Goal: Information Seeking & Learning: Learn about a topic

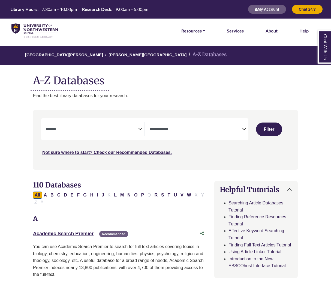
select select "Database Subject Filter"
select select "Database Types Filter"
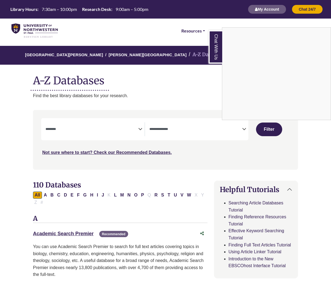
click at [138, 126] on div "Chat With Us" at bounding box center [165, 141] width 331 height 283
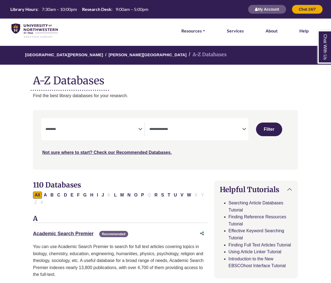
click at [141, 130] on icon "Search filters" at bounding box center [140, 128] width 4 height 8
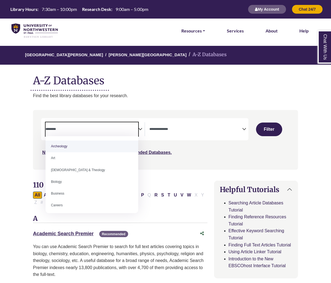
click at [190, 131] on textarea "Search" at bounding box center [195, 129] width 93 height 4
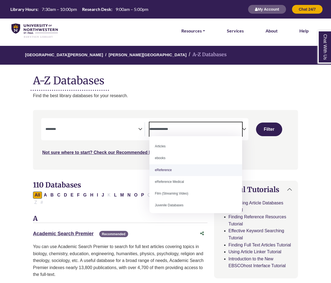
click at [111, 172] on div "**********" at bounding box center [166, 144] width 272 height 68
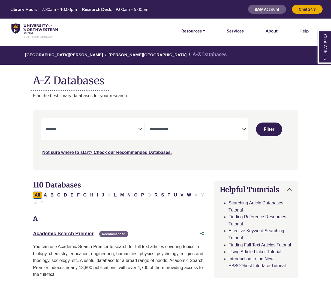
click at [139, 129] on icon "Search filters" at bounding box center [140, 128] width 4 height 8
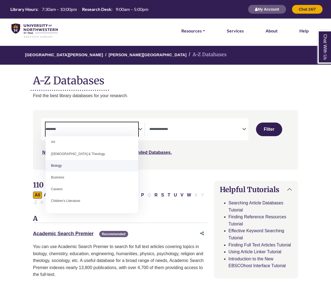
scroll to position [19, 0]
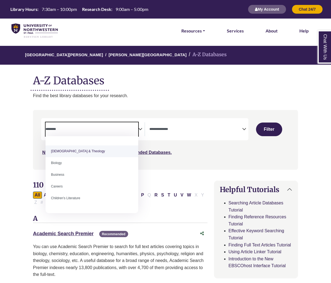
select select "*****"
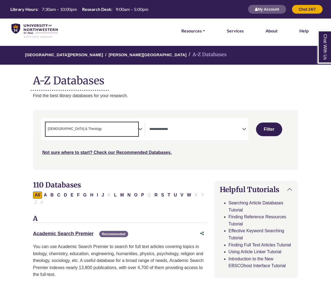
click at [133, 129] on span "× Bible & Theology" at bounding box center [92, 129] width 93 height 14
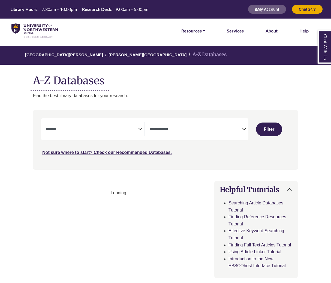
select select "Database Subject Filter"
select select "Database Types Filter"
select select "Database Subject Filter"
select select "Database Types Filter"
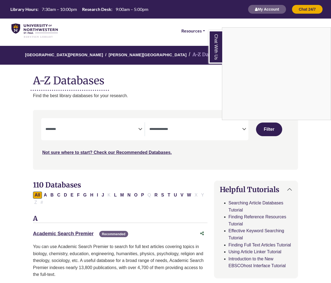
click at [117, 136] on div "Chat With Us" at bounding box center [165, 141] width 331 height 283
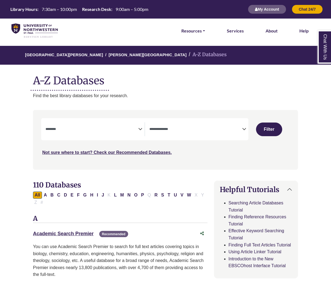
click at [139, 130] on icon "Search filters" at bounding box center [140, 128] width 4 height 8
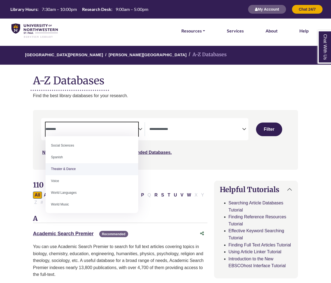
scroll to position [485, 0]
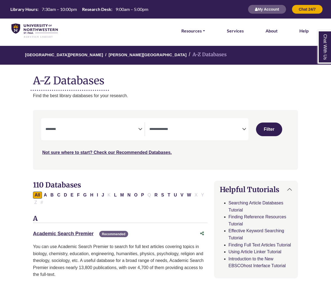
click at [172, 160] on div "Search filters" at bounding box center [165, 139] width 258 height 55
click at [136, 129] on textarea "Search" at bounding box center [92, 129] width 93 height 4
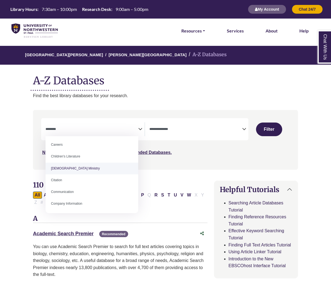
scroll to position [37, 0]
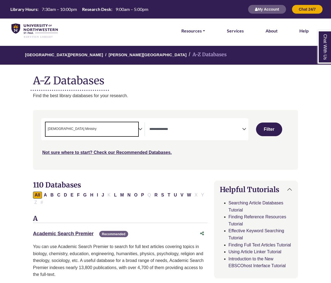
click at [139, 129] on icon "Search filters" at bounding box center [140, 128] width 4 height 8
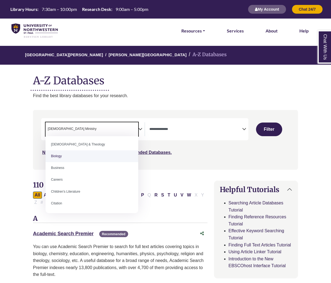
scroll to position [38, 0]
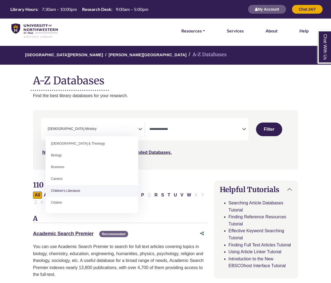
select select "*****"
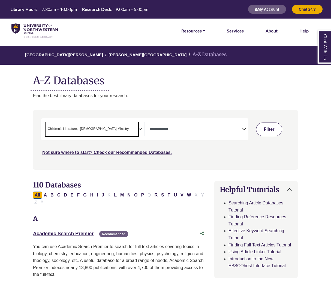
click at [267, 129] on button "Filter" at bounding box center [269, 129] width 26 height 14
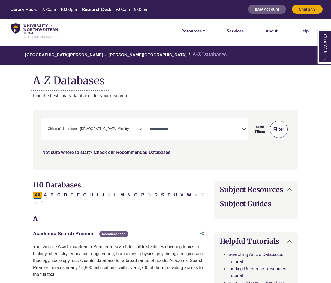
select select "Database Types Filter"
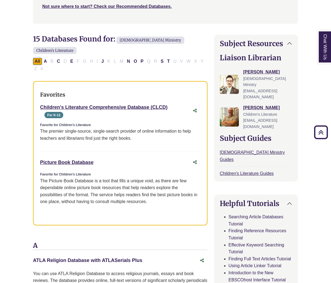
scroll to position [146, 0]
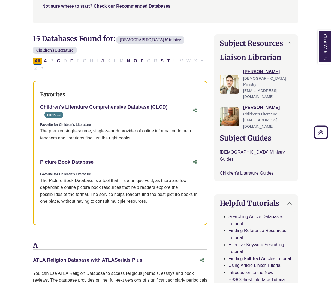
click at [121, 109] on link "Children's Literature Comprehensive Database (CLCD) This link opens in a new wi…" at bounding box center [103, 106] width 127 height 5
click at [74, 162] on link "Picture Book Database This link opens in a new window" at bounding box center [66, 161] width 53 height 5
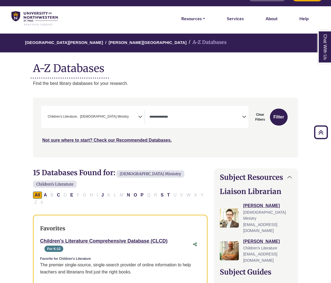
scroll to position [0, 0]
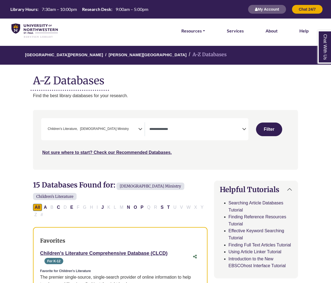
select select "Database Subject Filter"
select select "Database Types Filter"
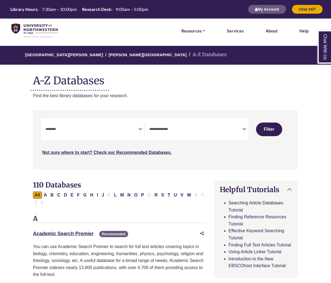
click at [140, 129] on icon "Search filters" at bounding box center [140, 128] width 4 height 8
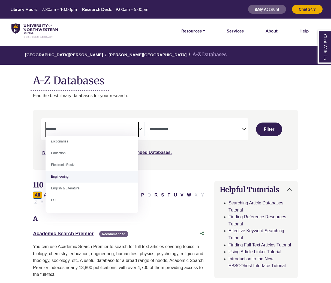
scroll to position [153, 0]
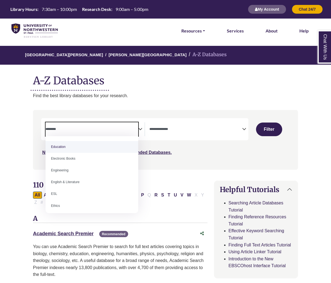
select select "*****"
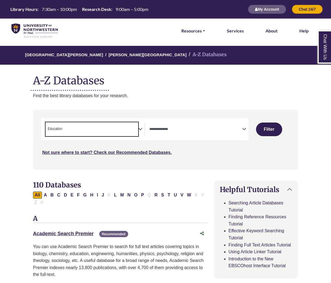
click at [245, 129] on icon "Search filters" at bounding box center [244, 128] width 4 height 8
click at [276, 133] on button "Filter" at bounding box center [269, 129] width 26 height 14
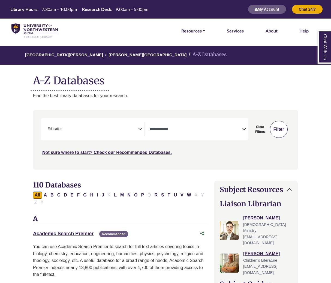
select select "Database Types Filter"
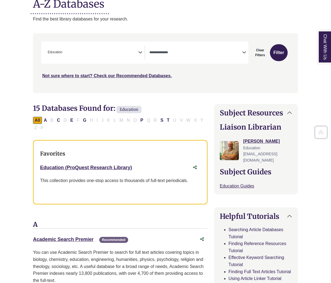
scroll to position [89, 0]
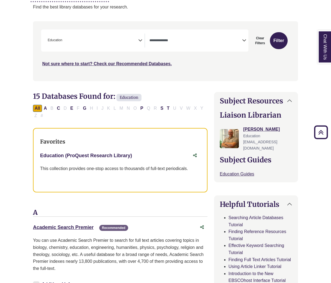
click at [74, 156] on link "Education (ProQuest Research Library) This link opens in a new window" at bounding box center [86, 155] width 92 height 5
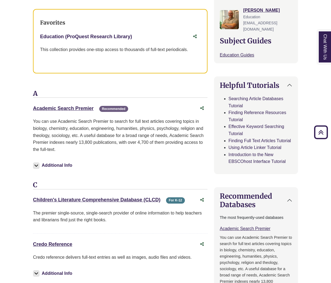
scroll to position [208, 0]
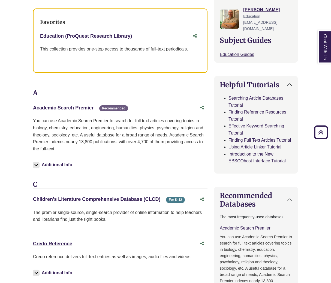
click at [67, 199] on link "Children's Literature Comprehensive Database (CLCD) This link opens in a new wi…" at bounding box center [96, 198] width 127 height 5
drag, startPoint x: 31, startPoint y: 198, endPoint x: 162, endPoint y: 201, distance: 131.4
copy div "Children's Literature Comprehensive Database (CLCD) This link opens in a new wi…"
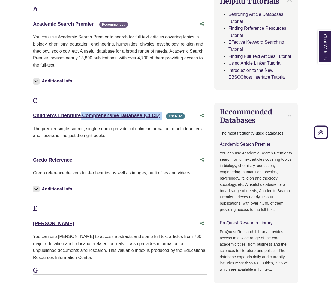
scroll to position [292, 0]
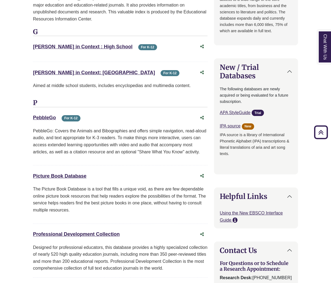
scroll to position [530, 0]
click at [52, 176] on link "Picture Book Database This link opens in a new window" at bounding box center [59, 175] width 53 height 5
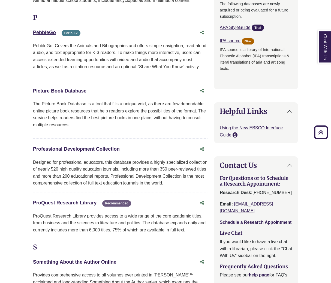
scroll to position [618, 0]
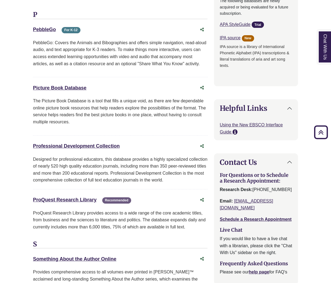
drag, startPoint x: 28, startPoint y: 86, endPoint x: 99, endPoint y: 87, distance: 70.9
copy link "Picture Book Database"
click at [31, 51] on div "15 Databases Found for: Education Edit Filters Clear Filters/Browse All Databas…" at bounding box center [120, 26] width 181 height 928
drag, startPoint x: 28, startPoint y: 32, endPoint x: 56, endPoint y: 34, distance: 28.4
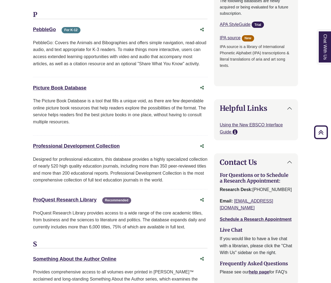
copy link "PebbleGo"
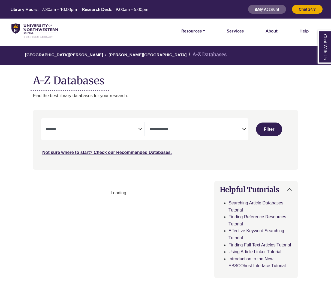
select select "Database Subject Filter"
select select "Database Types Filter"
select select "Database Subject Filter"
select select "Database Types Filter"
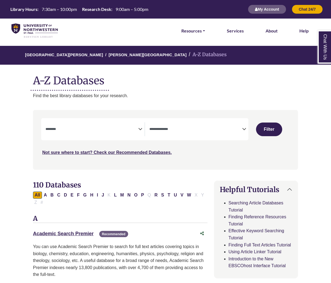
click at [136, 130] on textarea "Search" at bounding box center [92, 129] width 93 height 4
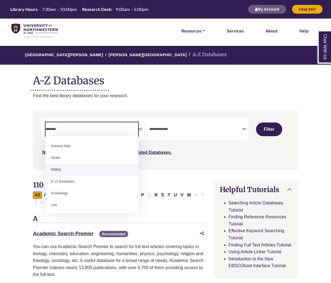
scroll to position [236, 0]
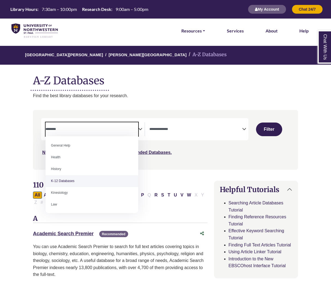
select select "******"
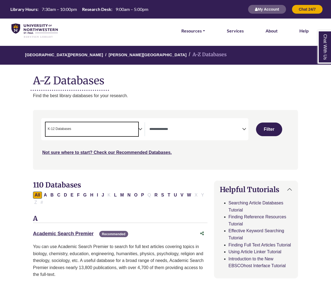
scroll to position [122, 0]
click at [268, 132] on button "Filter" at bounding box center [269, 129] width 26 height 14
select select "Database Types Filter"
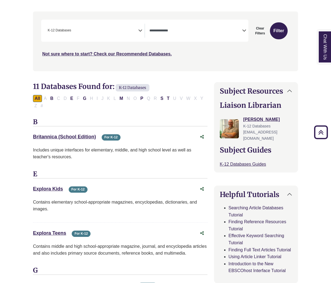
scroll to position [99, 0]
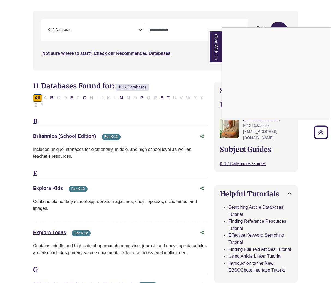
drag, startPoint x: 30, startPoint y: 187, endPoint x: 63, endPoint y: 187, distance: 32.7
click at [63, 187] on div "Chat With Us" at bounding box center [165, 141] width 331 height 283
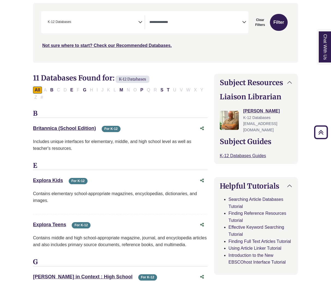
scroll to position [113, 0]
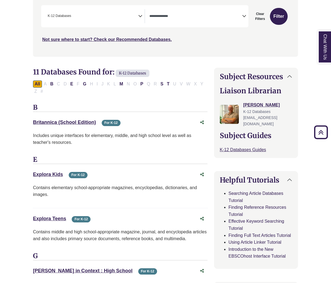
drag, startPoint x: 32, startPoint y: 218, endPoint x: 67, endPoint y: 220, distance: 35.5
copy div "Explora Teens This link opens in a new window"
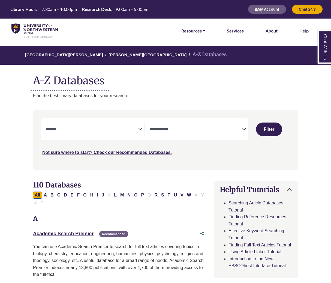
select select "Database Subject Filter"
select select "Database Types Filter"
click at [78, 234] on link "Academic Search Premier This link opens in a new window" at bounding box center [63, 233] width 61 height 5
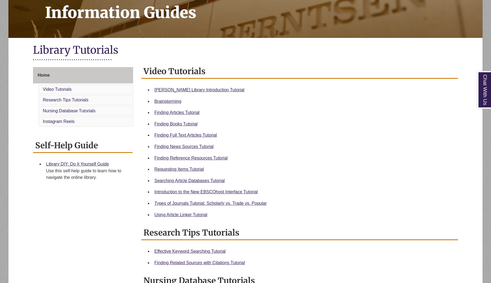
scroll to position [187, 0]
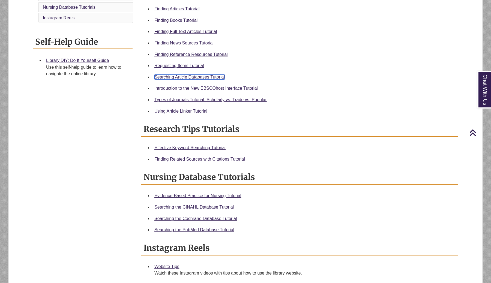
click at [199, 79] on link "Searching Article Databases Tutorial" at bounding box center [189, 77] width 70 height 5
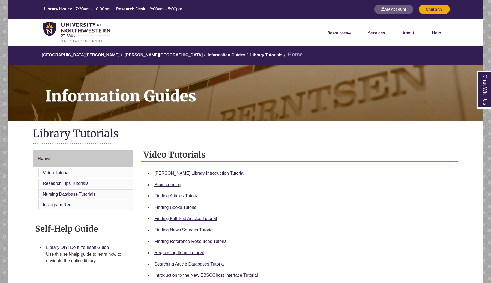
click at [175, 222] on li "Finding Full Text Articles Tutorial" at bounding box center [303, 218] width 303 height 11
click at [175, 219] on link "Finding Full Text Articles Tutorial" at bounding box center [185, 218] width 62 height 5
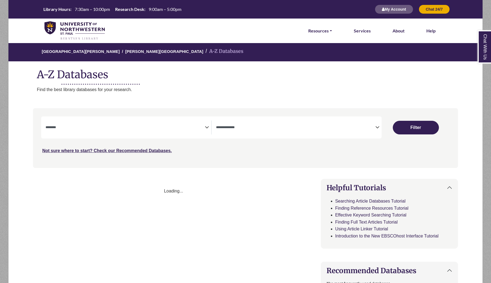
select select "Database Subject Filter"
select select "Database Types Filter"
select select "Database Subject Filter"
select select "Database Types Filter"
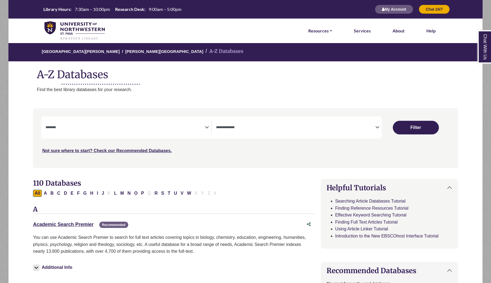
click at [229, 131] on span "Search filters" at bounding box center [295, 128] width 159 height 14
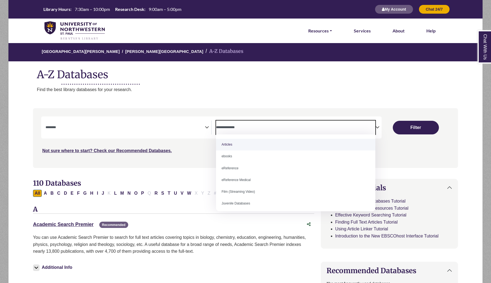
click at [183, 121] on span "Search filters" at bounding box center [125, 128] width 159 height 14
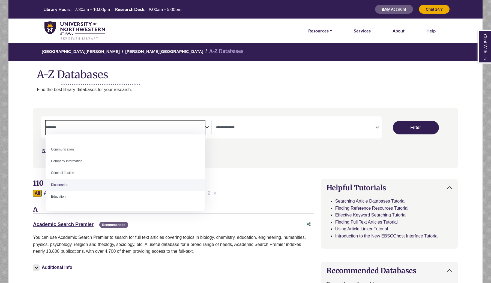
scroll to position [104, 0]
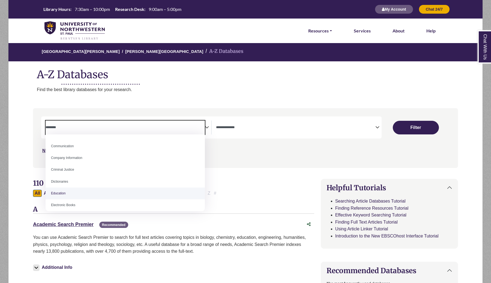
select select "*****"
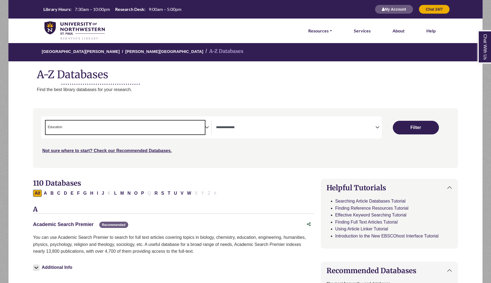
click at [82, 223] on link "Academic Search Premier This link opens in a new window" at bounding box center [63, 224] width 61 height 5
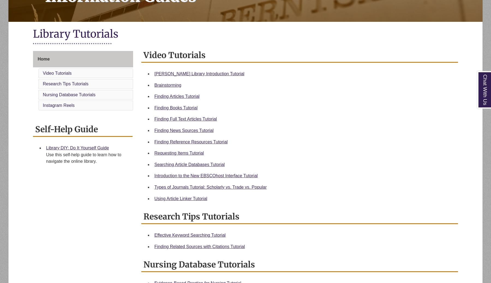
scroll to position [131, 0]
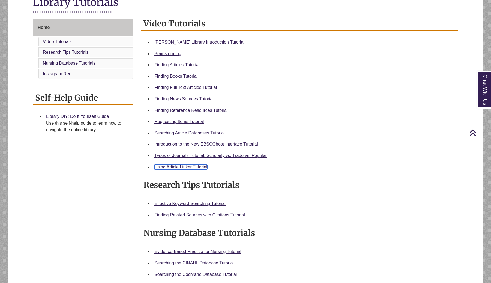
click at [190, 167] on link "Using Article Linker Tutorial" at bounding box center [180, 167] width 53 height 5
